Goal: Navigation & Orientation: Go to known website

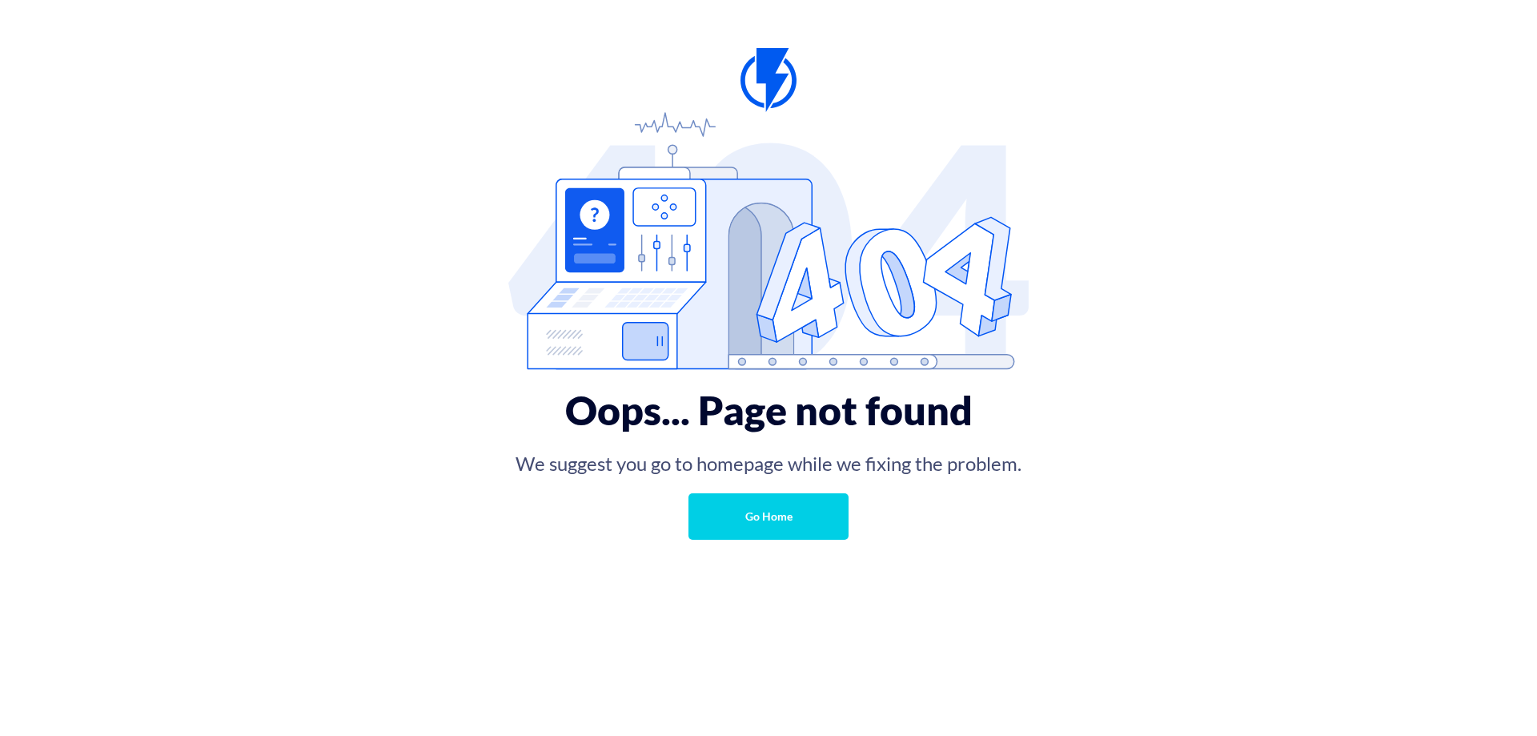
click at [750, 510] on link "Go Home" at bounding box center [769, 516] width 160 height 46
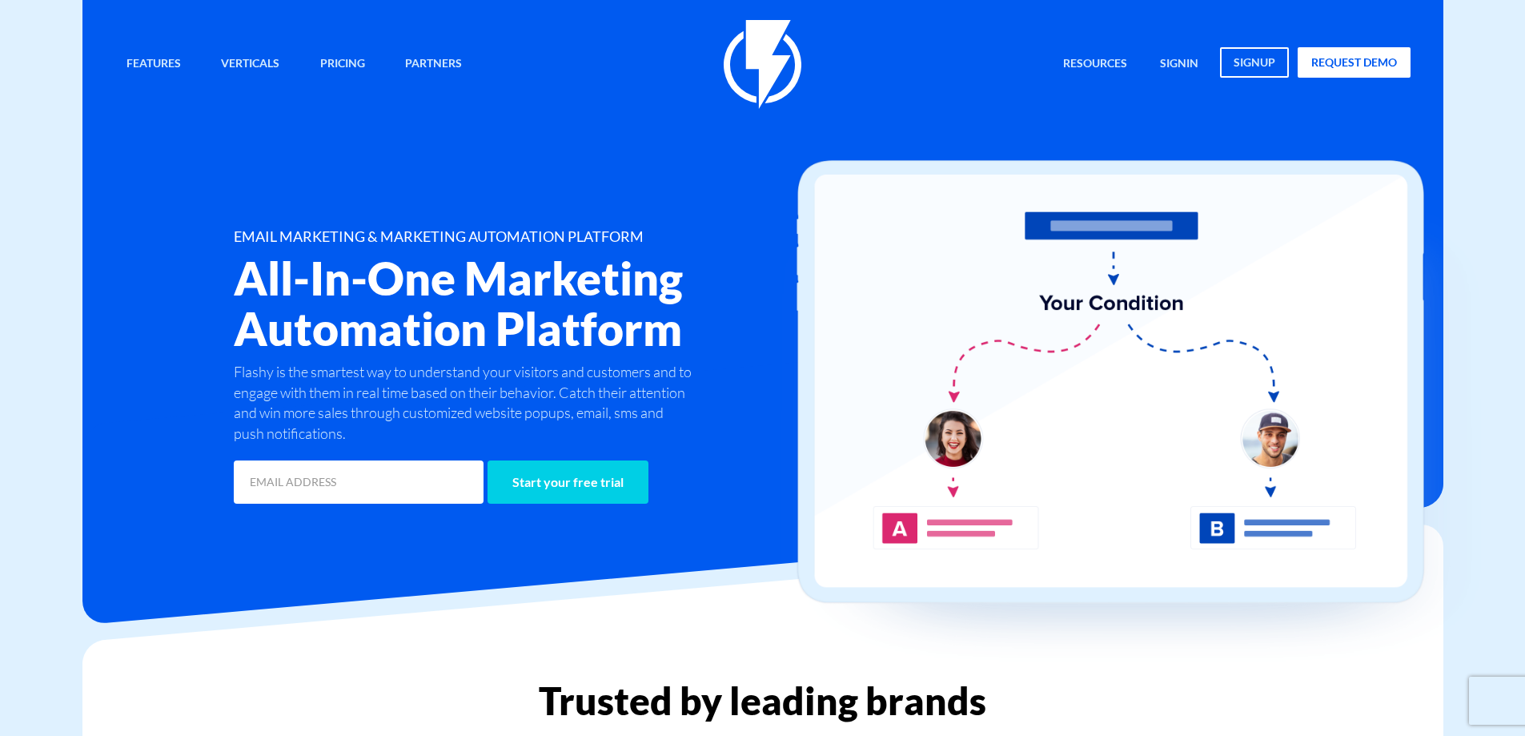
click at [1292, 50] on ul "Resources Marketplace Save time with pre-made templates Help Center How to take…" at bounding box center [1231, 64] width 360 height 34
click at [1284, 54] on link "signup" at bounding box center [1254, 62] width 69 height 30
